Goal: Task Accomplishment & Management: Complete application form

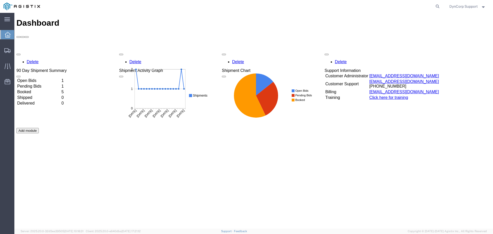
click at [34, 84] on td "Pending Bids" at bounding box center [39, 86] width 44 height 5
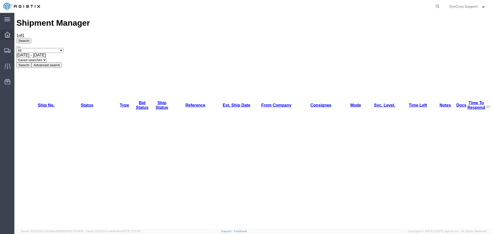
click at [10, 34] on icon at bounding box center [8, 35] width 6 height 6
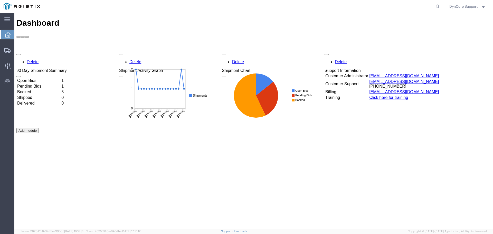
click at [32, 89] on td "Booked" at bounding box center [39, 91] width 44 height 5
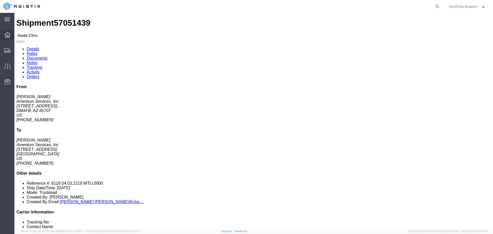
click at [4, 34] on div at bounding box center [7, 35] width 14 height 10
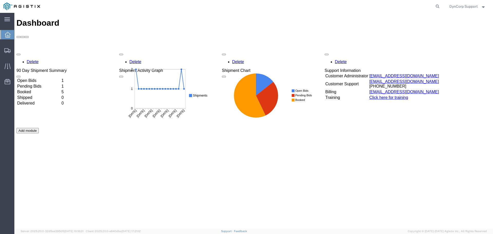
click at [35, 89] on td "Booked" at bounding box center [39, 91] width 44 height 5
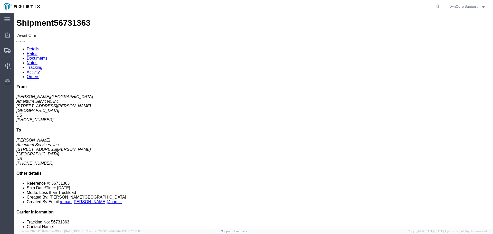
click span "56731363"
click h4 "Routing & Vehicle Information"
click button "button"
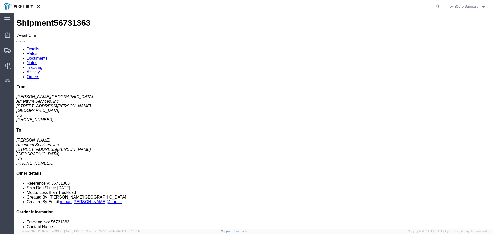
click link "Notes"
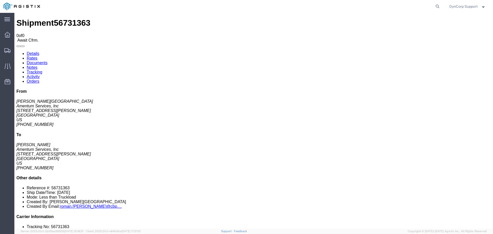
click at [32, 51] on link "Details" at bounding box center [33, 53] width 13 height 4
click span "56731363"
copy span "56731363"
click at [5, 35] on icon at bounding box center [8, 35] width 6 height 6
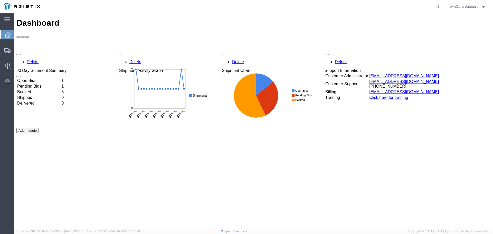
drag, startPoint x: 32, startPoint y: 61, endPoint x: 49, endPoint y: 57, distance: 17.3
click at [32, 89] on td "Booked" at bounding box center [39, 91] width 44 height 5
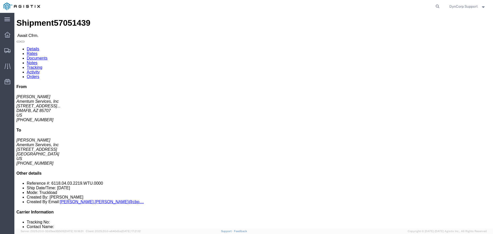
click link "Notes"
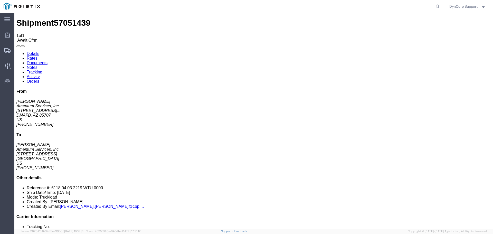
click at [30, 51] on link "Details" at bounding box center [33, 53] width 13 height 4
click button "button"
click icon "button"
click div "Leg 1 -"
click link "Confirm"
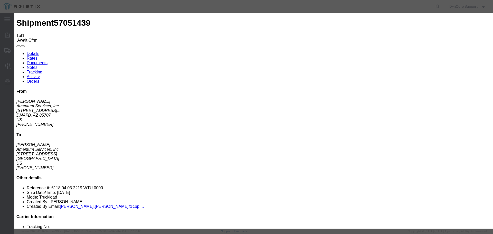
drag, startPoint x: 179, startPoint y: 59, endPoint x: 181, endPoint y: 64, distance: 6.3
click input "text"
paste input "57051439"
type input "57051439"
click input "text"
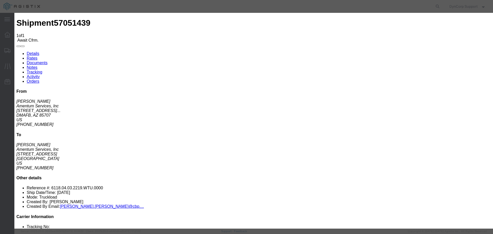
type input "Ragan"
click fieldset "Confirmation Details Use my profile Bill of Lading Number 57051439 Person Monit…"
click input "text"
type input "9045864384"
click button "Submit"
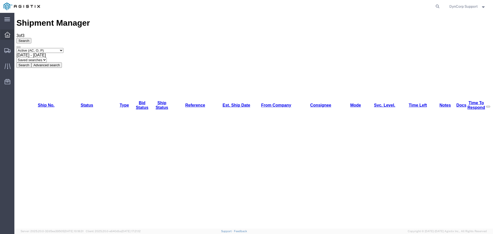
click at [5, 35] on icon at bounding box center [8, 35] width 6 height 6
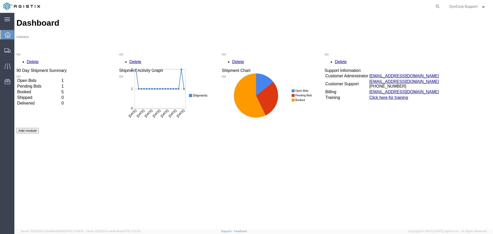
click at [32, 89] on td "Booked" at bounding box center [39, 91] width 44 height 5
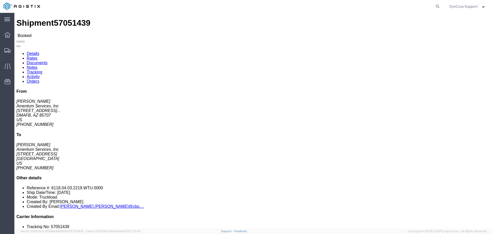
click link "Documents"
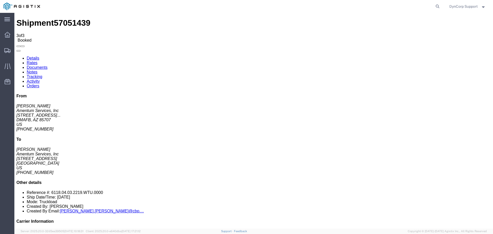
click at [32, 56] on link "Details" at bounding box center [33, 58] width 13 height 4
drag, startPoint x: 98, startPoint y: 56, endPoint x: 130, endPoint y: 56, distance: 31.6
click div "Ship To Amentum Services, Inc (Forrest Gregg) 8092 Hangar Road San Angelo, TX 7…"
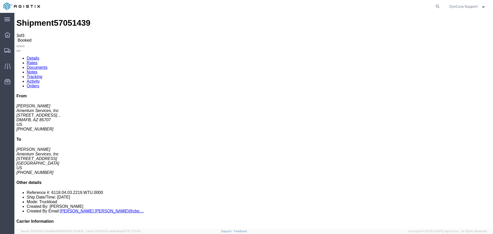
copy address "8092 Hangar Road"
click div "Shipment Detail Ship From Amentum Services, Inc (Derrick Gory) 3501 S Flightlin…"
drag, startPoint x: 98, startPoint y: 51, endPoint x: 165, endPoint y: 51, distance: 66.6
click div "Ship To Amentum Services, Inc (Forrest Gregg) 8092 Hangar Road San Angelo, TX 7…"
copy address "Amentum Services, Inc (Forrest Gregg)"
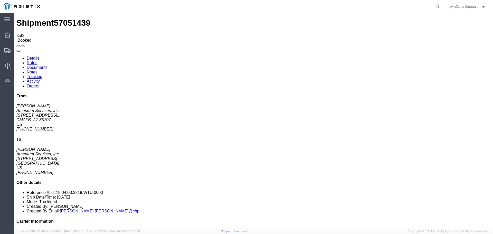
click div "Ship From Amentum Services, Inc (Derrick Gory) 3501 S Flightline Rd, Bldg 1244 …"
drag, startPoint x: 123, startPoint y: 70, endPoint x: 98, endPoint y: 70, distance: 24.2
click div "Ship To Amentum Services, Inc (Forrest Gregg) 8092 Hangar Road San Angelo, TX 7…"
copy address "325-224-1470"
click span "57051439"
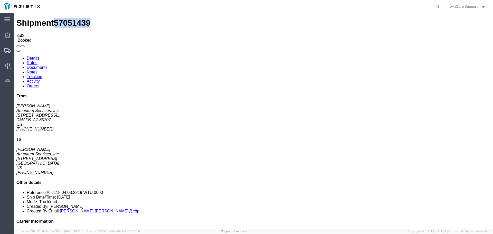
click span "57051439"
copy span "57051439"
click h4 "Routing & Vehicle Information"
click link "Rates"
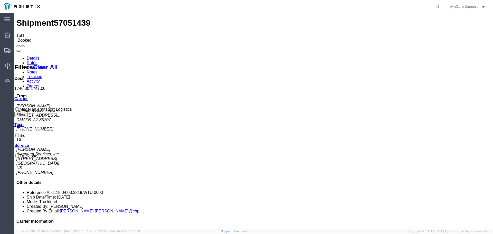
click at [30, 56] on link "Details" at bounding box center [33, 58] width 13 height 4
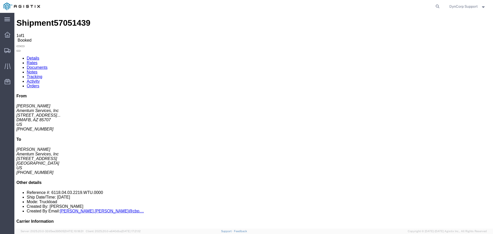
click div "Leg 1 -"
click div "Ship From Amentum Services, Inc (Derrick Gory) 3501 S Flightline Rd, Bldg 1244 …"
drag, startPoint x: 123, startPoint y: 70, endPoint x: 98, endPoint y: 71, distance: 24.7
click div "Ship To Amentum Services, Inc (Forrest Gregg) 8092 Hangar Road San Angelo, TX 7…"
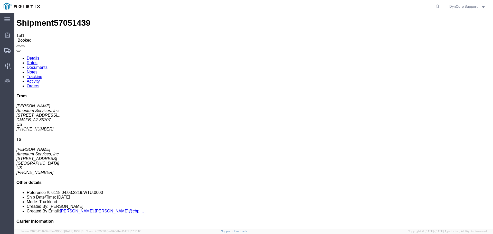
copy address "325-224-1470"
click div "Leg 1 -"
click div "Shipment Detail Ship From Amentum Services, Inc (Derrick Gory) 3501 S Flightlin…"
click link "Rates"
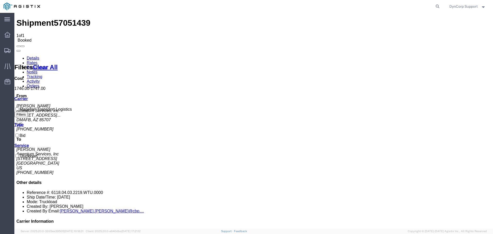
click at [48, 65] on link "Documents" at bounding box center [37, 67] width 21 height 4
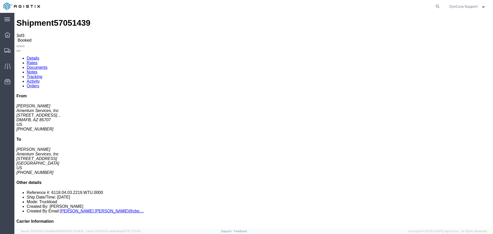
click at [38, 70] on link "Notes" at bounding box center [32, 72] width 11 height 4
click at [30, 56] on link "Details" at bounding box center [33, 58] width 13 height 4
click button "button"
click icon "button"
drag, startPoint x: 28, startPoint y: 75, endPoint x: 3, endPoint y: 76, distance: 24.7
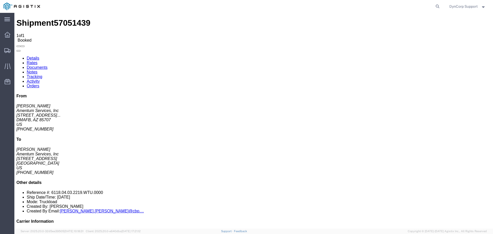
click div "Ship From Amentum Services, Inc (Derrick Gory) 3501 S Flightline Rd, Bldg 1244 …"
click div "Shipment Detail Ship From Amentum Services, Inc (Derrick Gory) 3501 S Flightlin…"
click h4 "Routing & Vehicle Information"
click div "Ship From Amentum Services, Inc (Derrick Gory) 3501 S Flightline Rd, Bldg 1244 …"
